Goal: Information Seeking & Learning: Learn about a topic

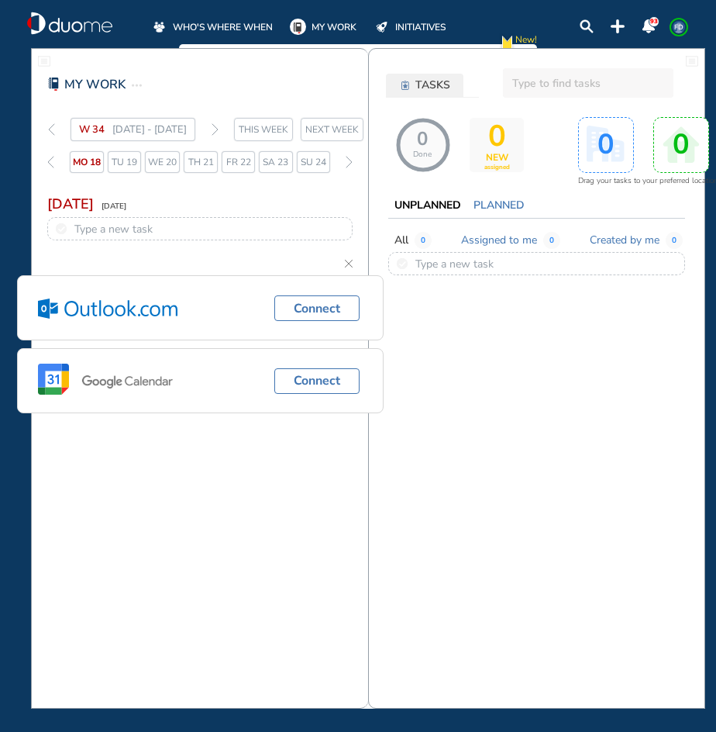
click at [180, 27] on span "WHO'S WHERE WHEN" at bounding box center [223, 27] width 100 height 16
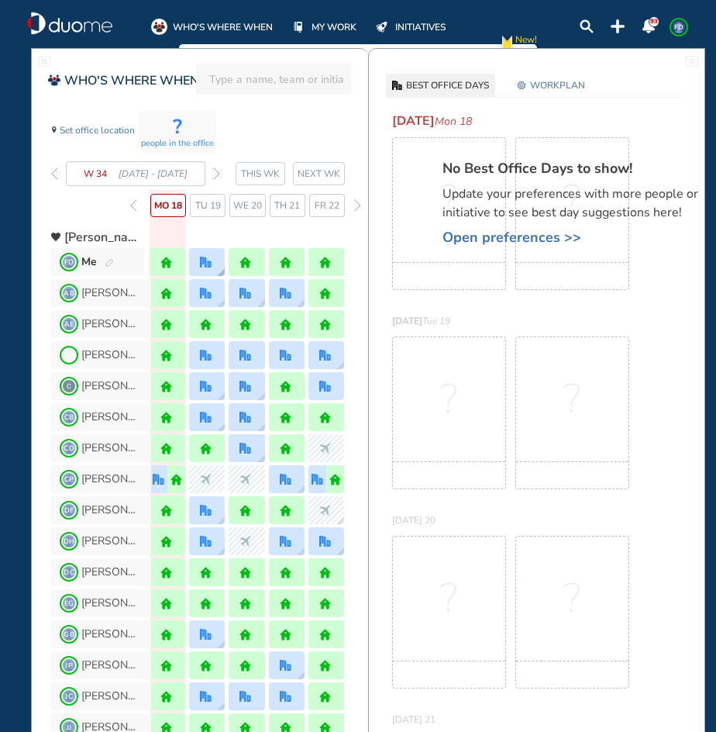
click at [206, 257] on img "office" at bounding box center [206, 263] width 12 height 12
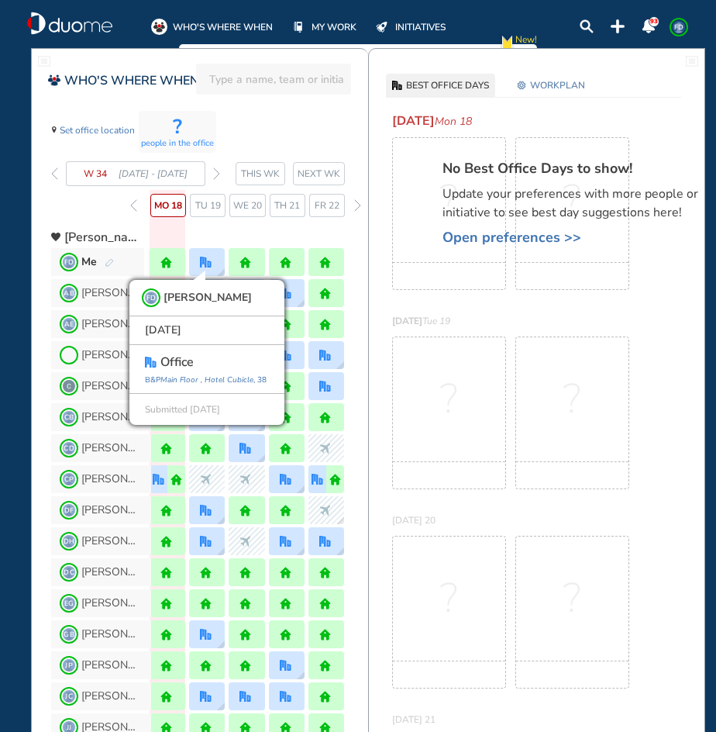
click at [198, 200] on span "Tu 19" at bounding box center [208, 206] width 26 height 16
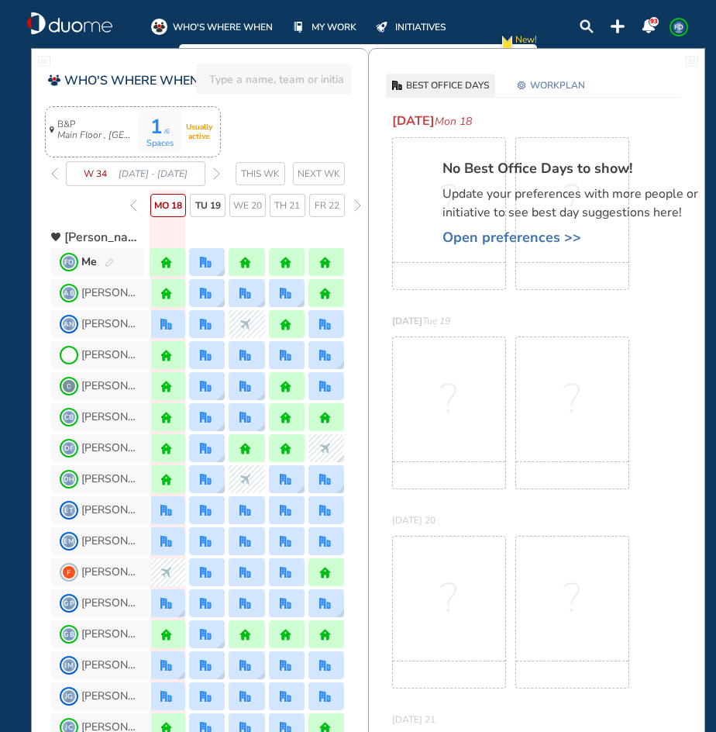
click at [112, 137] on icon "Main Floor , [GEOGRAPHIC_DATA]" at bounding box center [96, 135] width 78 height 11
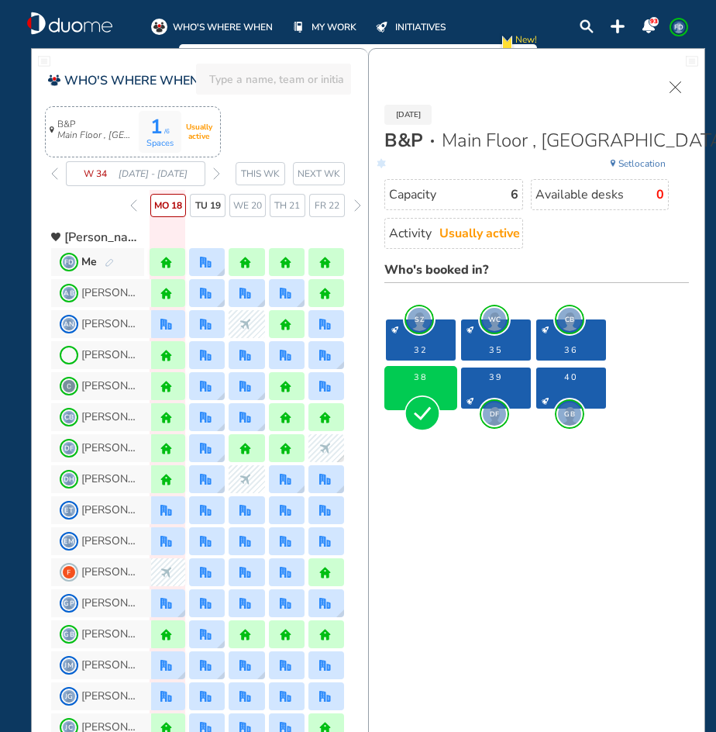
click at [258, 131] on div "1 /6 Spaces Usually active B&P Main Floor , [GEOGRAPHIC_DATA] W 34 [DATE] - [DA…" at bounding box center [209, 163] width 317 height 107
click at [211, 210] on span "Tu 19" at bounding box center [208, 206] width 26 height 16
click at [136, 138] on section "1 /6 Spaces Usually active B&P Main Floor , [GEOGRAPHIC_DATA]" at bounding box center [133, 131] width 176 height 51
click at [231, 126] on div "1 /6 Spaces Usually active B&P Main Floor , [GEOGRAPHIC_DATA] W 34 [DATE] - [DA…" at bounding box center [209, 163] width 317 height 107
